Goal: Find specific page/section: Find specific page/section

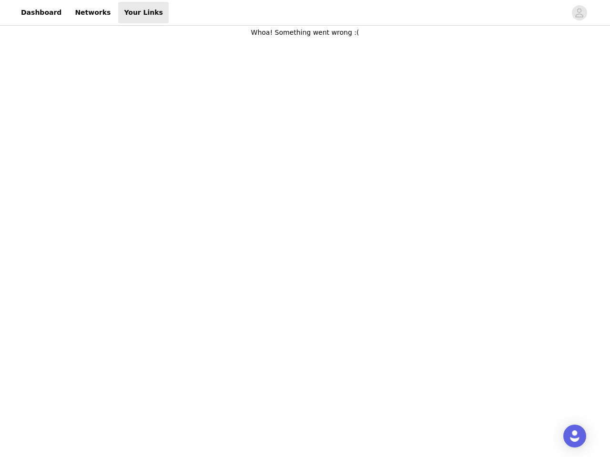
click at [305, 229] on body "Dashboard Networks Your Links Whoa! Something went wrong :(" at bounding box center [305, 228] width 610 height 457
click at [305, 13] on div at bounding box center [367, 12] width 397 height 21
click at [579, 13] on icon "avatar" at bounding box center [578, 12] width 9 height 15
click at [574, 436] on img "Open Intercom Messenger" at bounding box center [574, 436] width 11 height 11
